Goal: Navigation & Orientation: Understand site structure

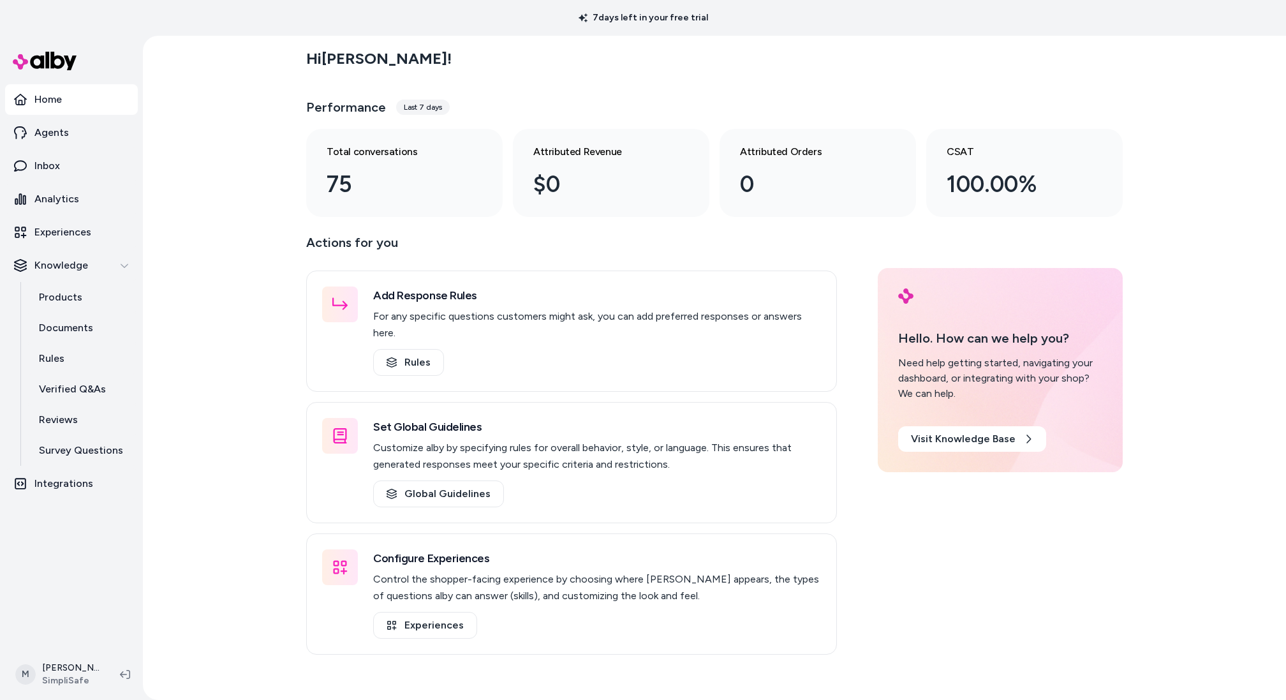
click at [302, 198] on div "Hi [PERSON_NAME] ! Performance Last 7 days Total conversations 75 Attributed Re…" at bounding box center [714, 368] width 1143 height 664
click at [564, 311] on p "For any specific questions customers might ask, you can add preferred responses…" at bounding box center [597, 324] width 448 height 33
click at [427, 353] on link "Rules" at bounding box center [408, 362] width 71 height 27
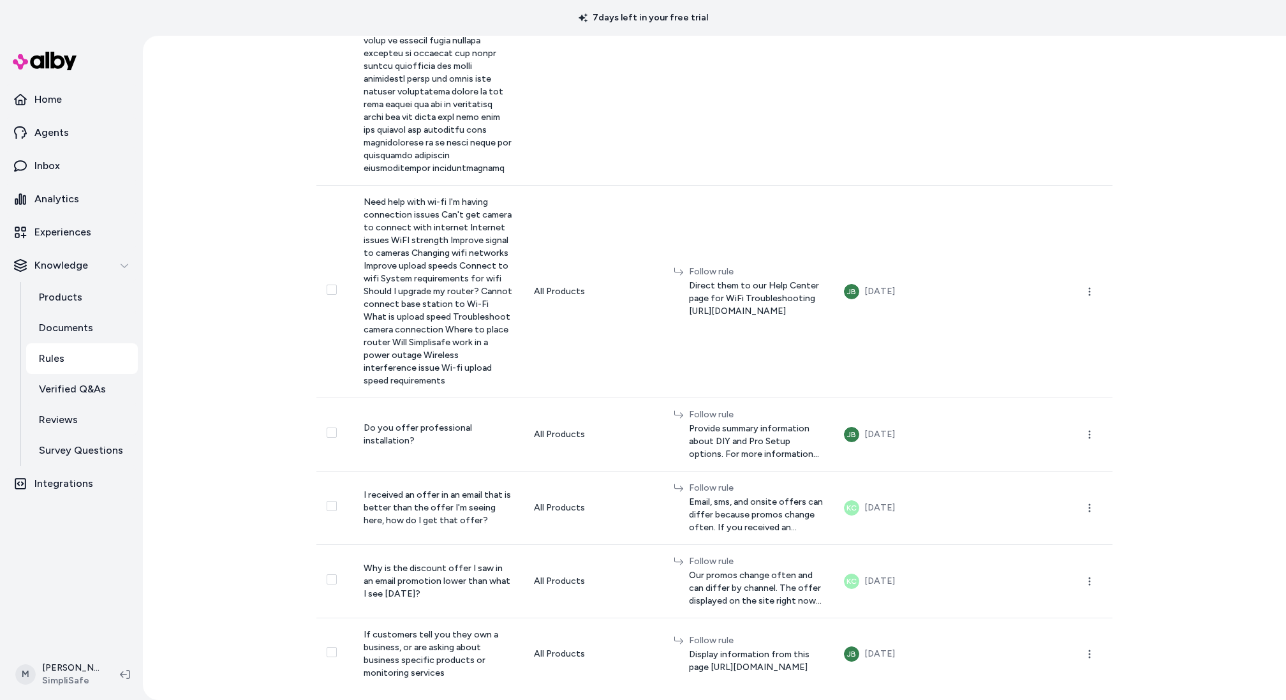
scroll to position [7266, 0]
click at [67, 380] on link "Verified Q&As" at bounding box center [82, 389] width 112 height 31
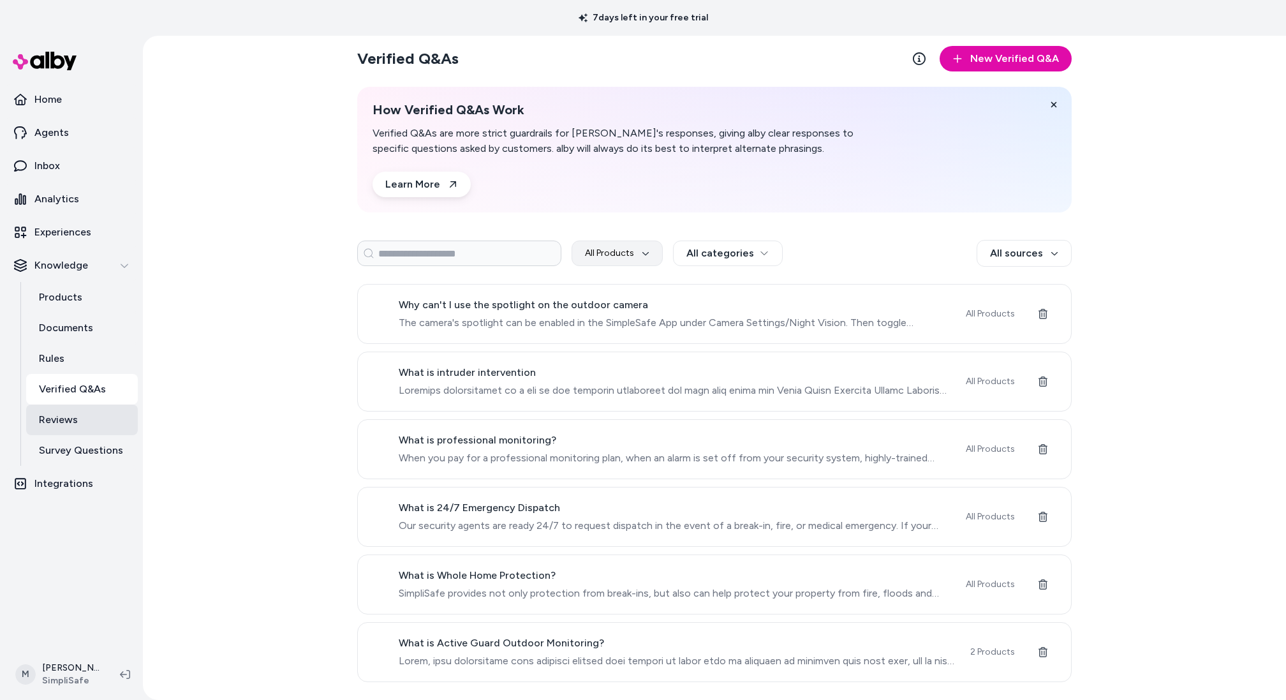
click at [91, 430] on link "Reviews" at bounding box center [82, 419] width 112 height 31
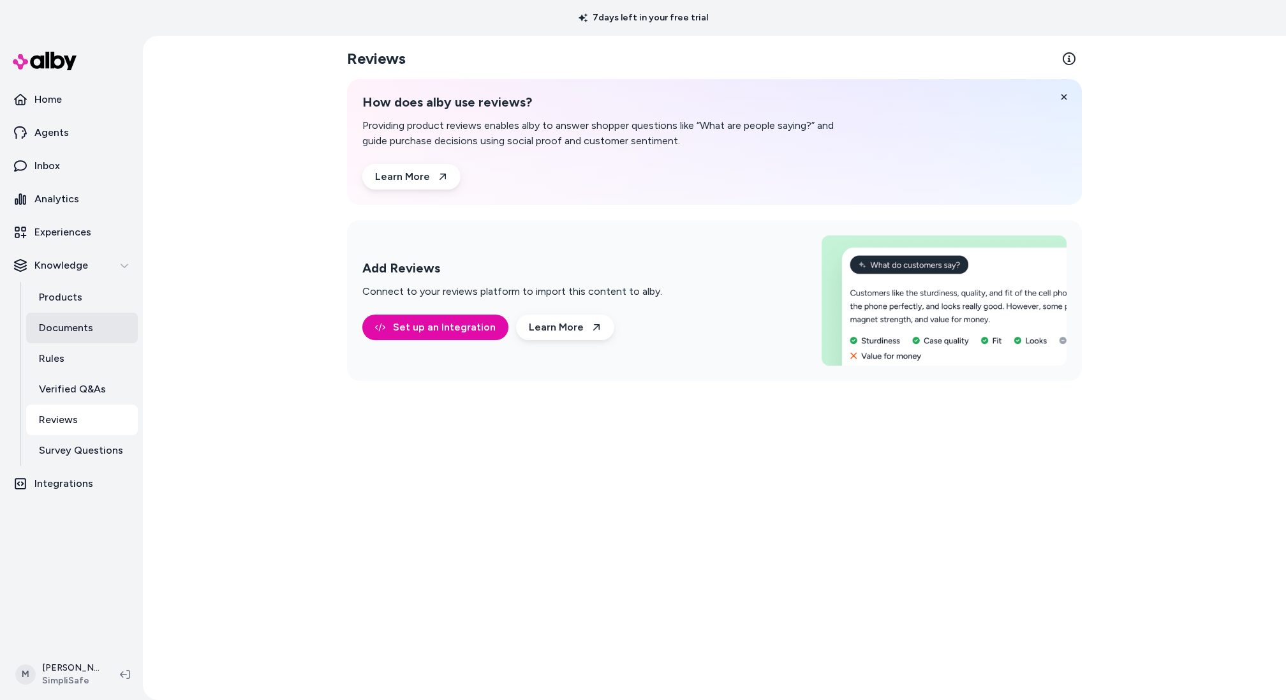
click at [54, 313] on link "Documents" at bounding box center [82, 328] width 112 height 31
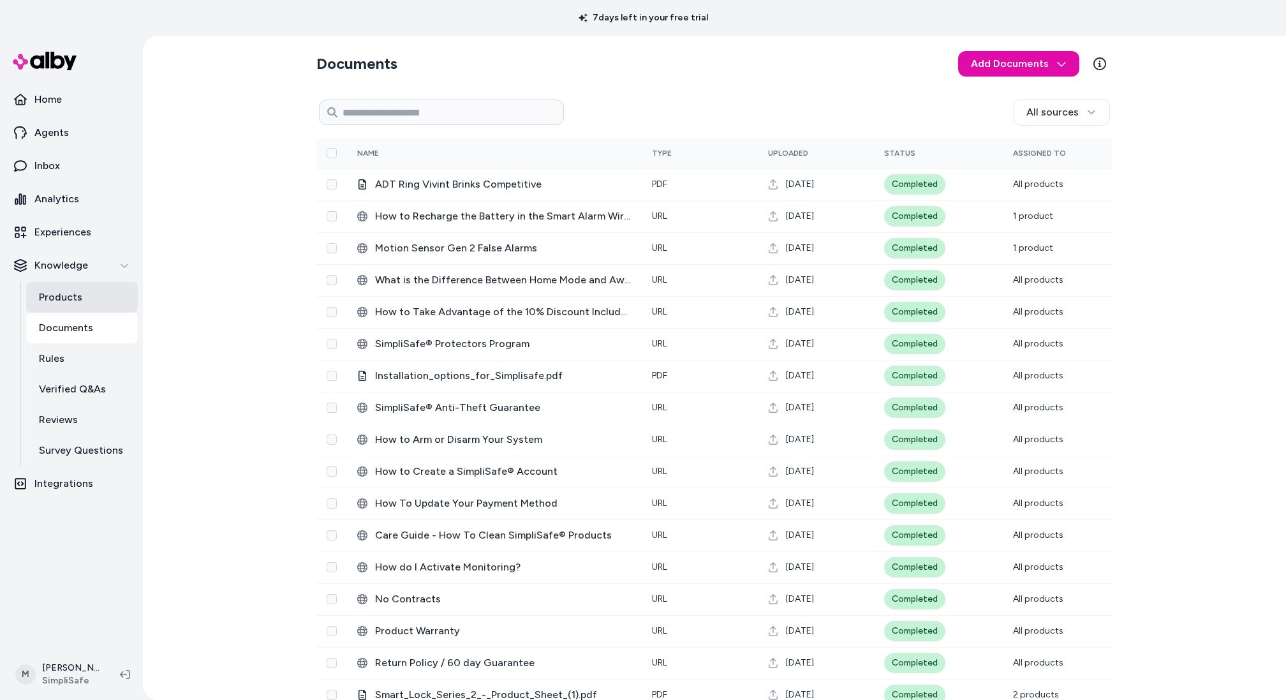
click at [78, 291] on p "Products" at bounding box center [60, 297] width 43 height 15
